Goal: Information Seeking & Learning: Learn about a topic

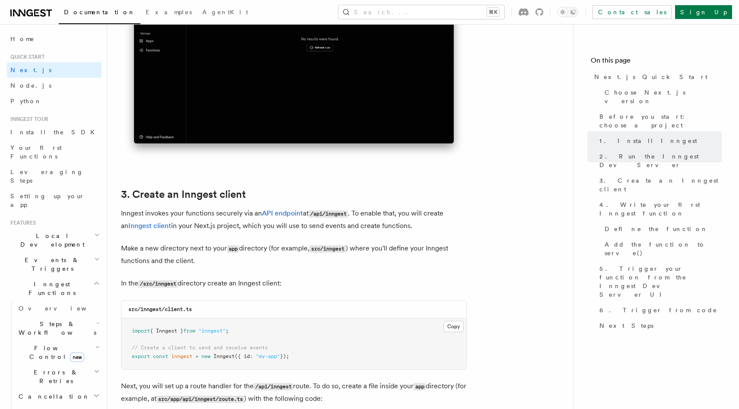
scroll to position [879, 0]
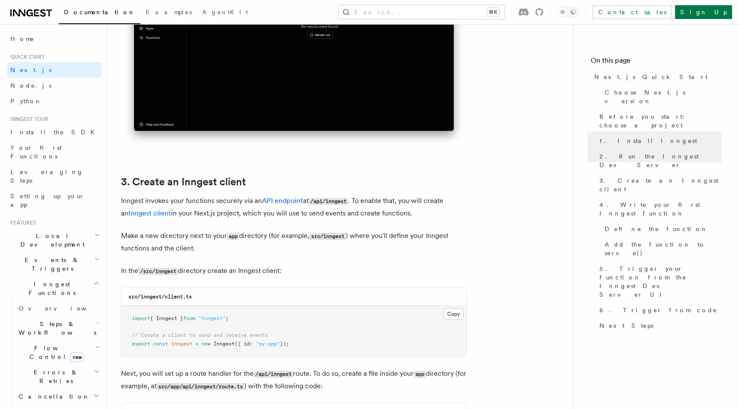
click at [95, 280] on icon "button" at bounding box center [96, 283] width 6 height 7
click at [87, 363] on h2 "Manage" at bounding box center [54, 371] width 95 height 16
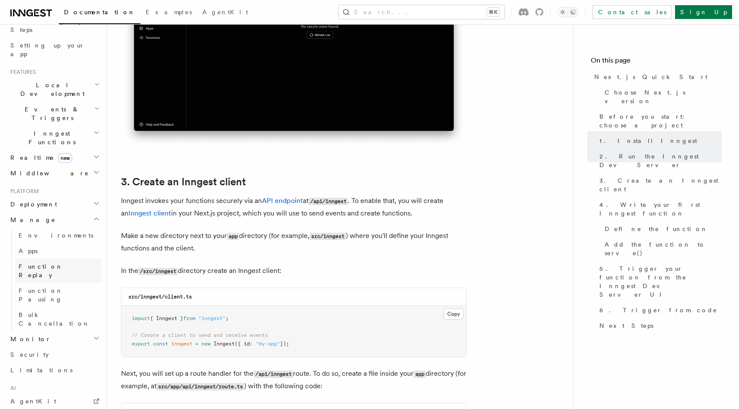
scroll to position [156, 0]
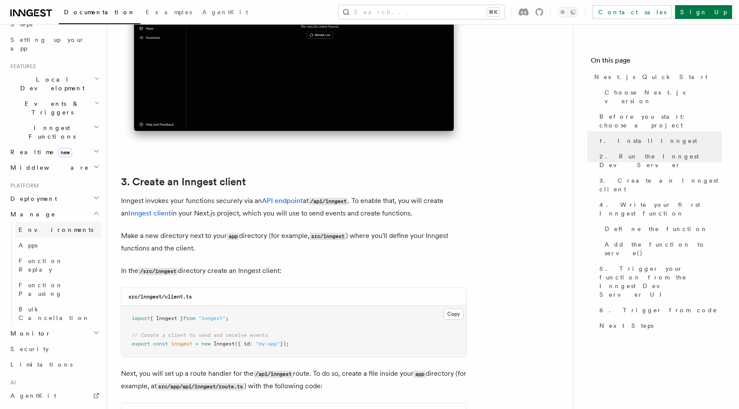
click at [41, 226] on span "Environments" at bounding box center [56, 229] width 75 height 7
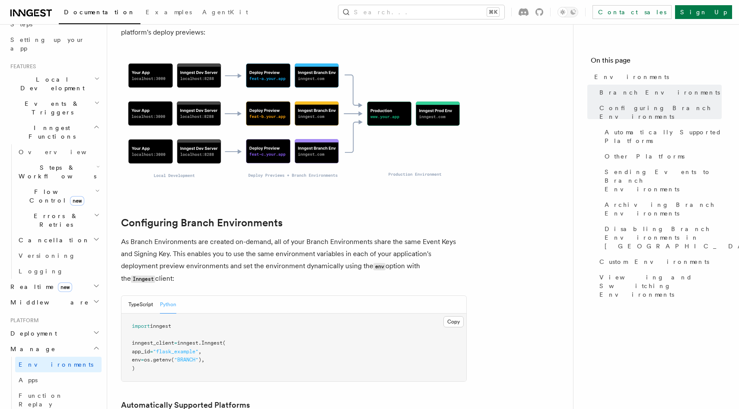
scroll to position [721, 0]
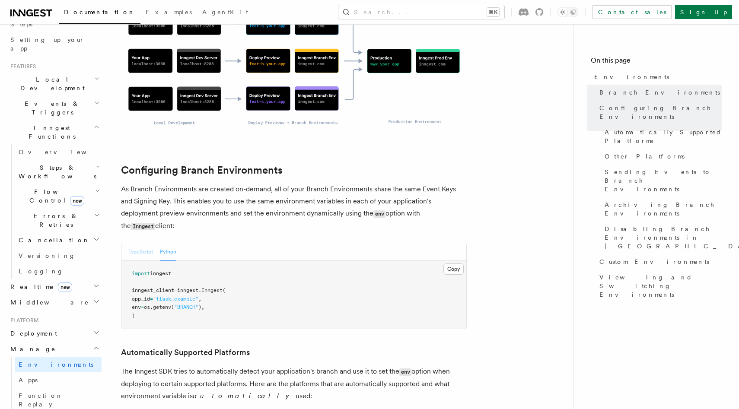
click at [140, 243] on button "TypeScript" at bounding box center [140, 252] width 25 height 18
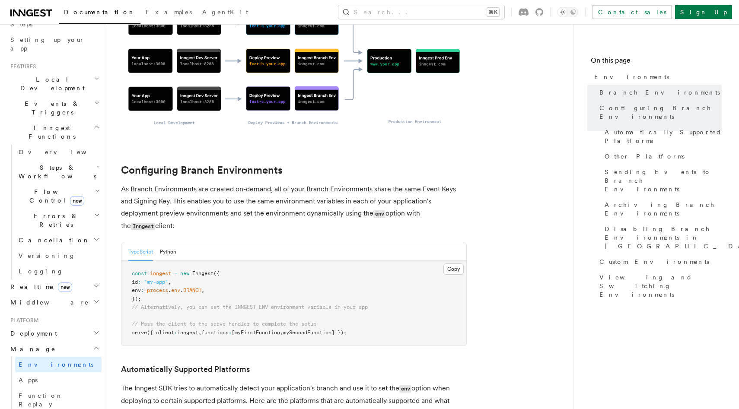
click at [260, 304] on span "// Alternatively, you can set the INNGEST_ENV environment variable in your app" at bounding box center [250, 307] width 236 height 6
copy span "INNGEST_ENV"
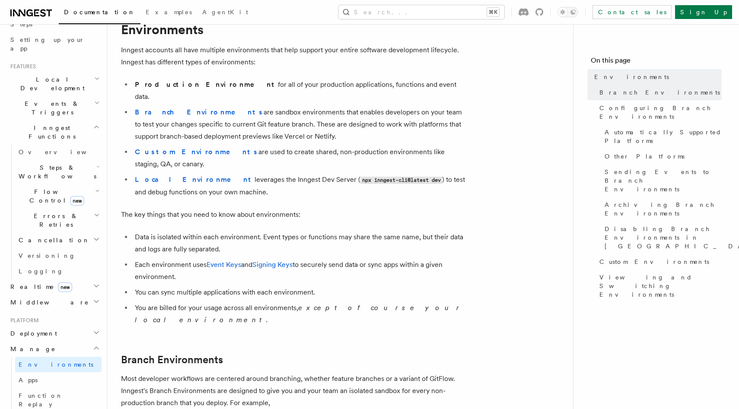
scroll to position [0, 0]
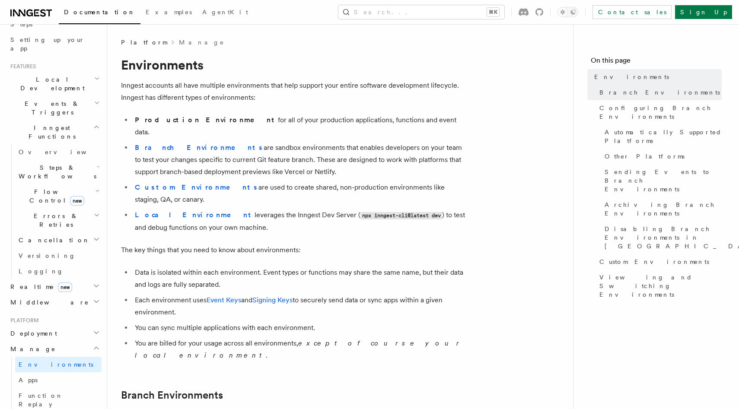
click at [149, 64] on h1 "Environments" at bounding box center [294, 65] width 346 height 16
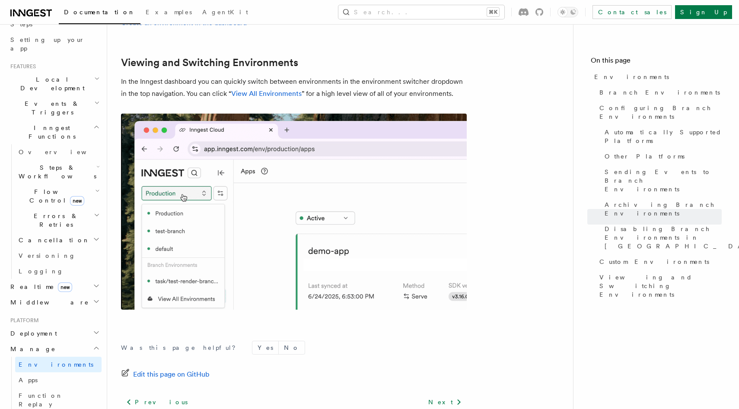
scroll to position [2025, 0]
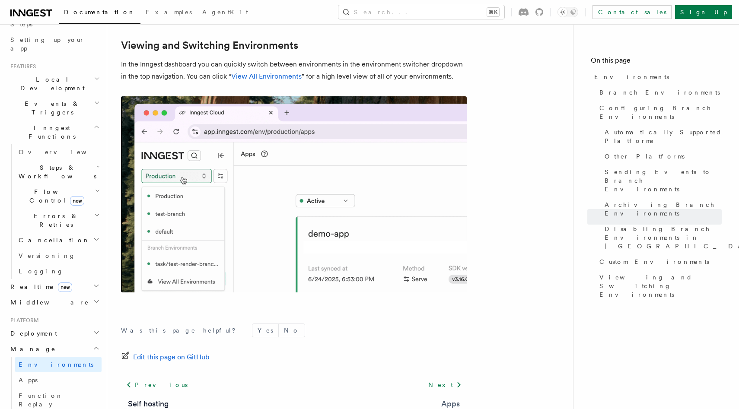
click at [444, 398] on link "Apps" at bounding box center [450, 404] width 19 height 12
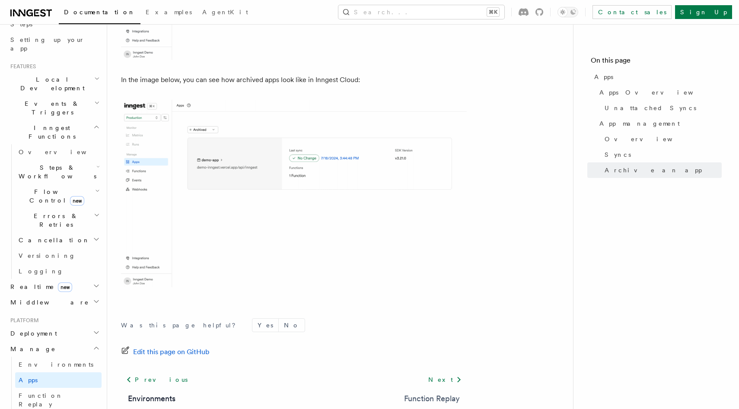
scroll to position [2387, 0]
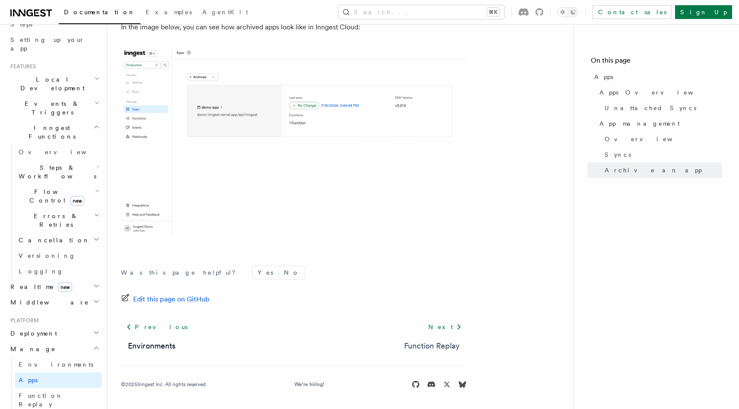
click at [443, 346] on link "Function Replay" at bounding box center [432, 346] width 56 height 12
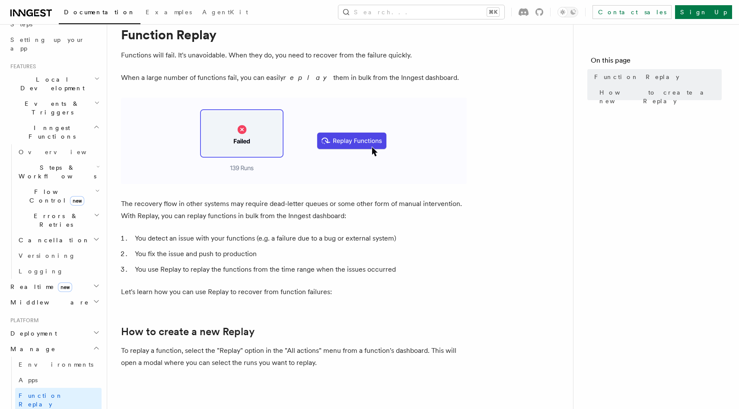
scroll to position [29, 0]
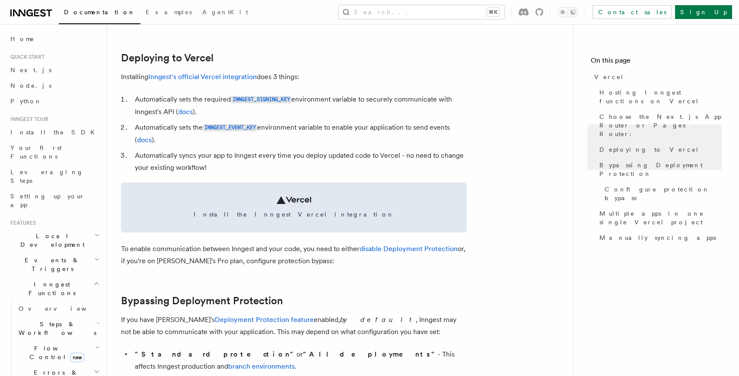
scroll to position [311, 0]
